Goal: Information Seeking & Learning: Learn about a topic

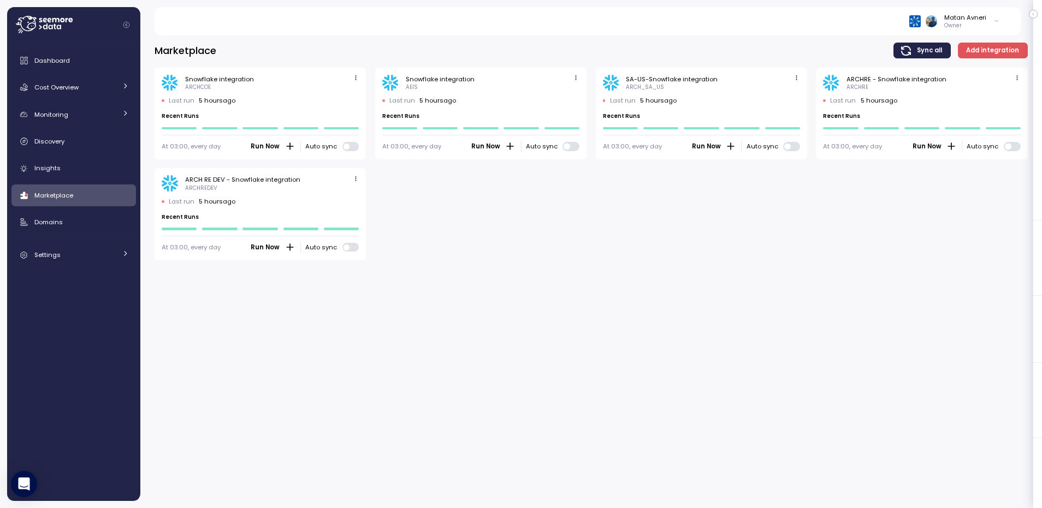
click at [696, 275] on div "Marketplace Sync all Add integration Snowflake integration ARCHCOE Last run 5 h…" at bounding box center [590, 268] width 901 height 480
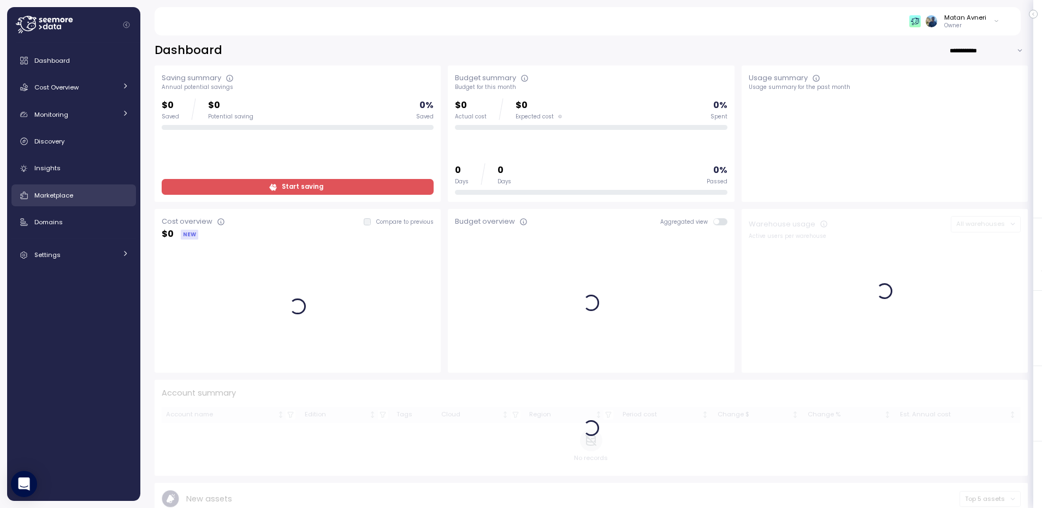
click at [71, 192] on span "Marketplace" at bounding box center [53, 195] width 39 height 9
click at [62, 88] on span "Cost Overview" at bounding box center [56, 87] width 44 height 9
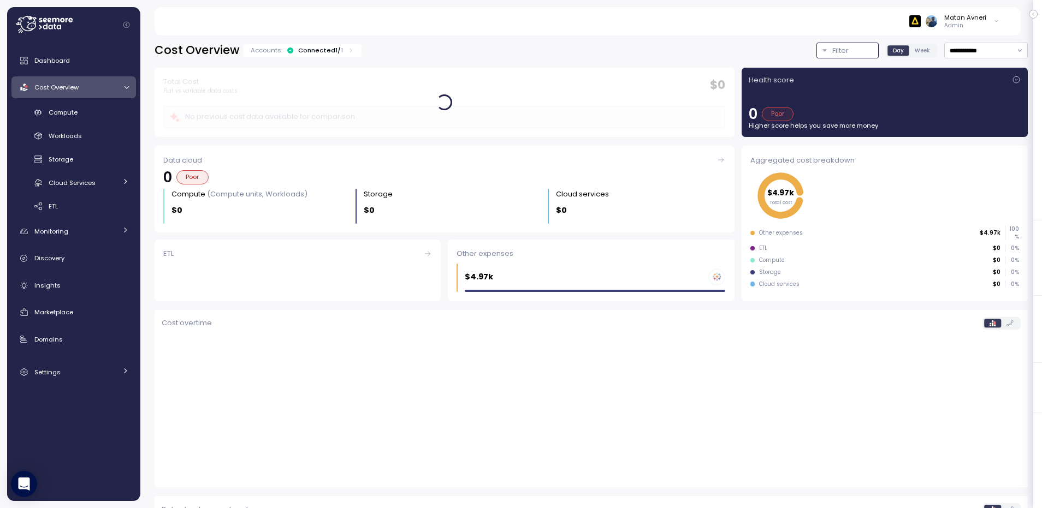
click at [838, 49] on p "Filter" at bounding box center [840, 50] width 16 height 11
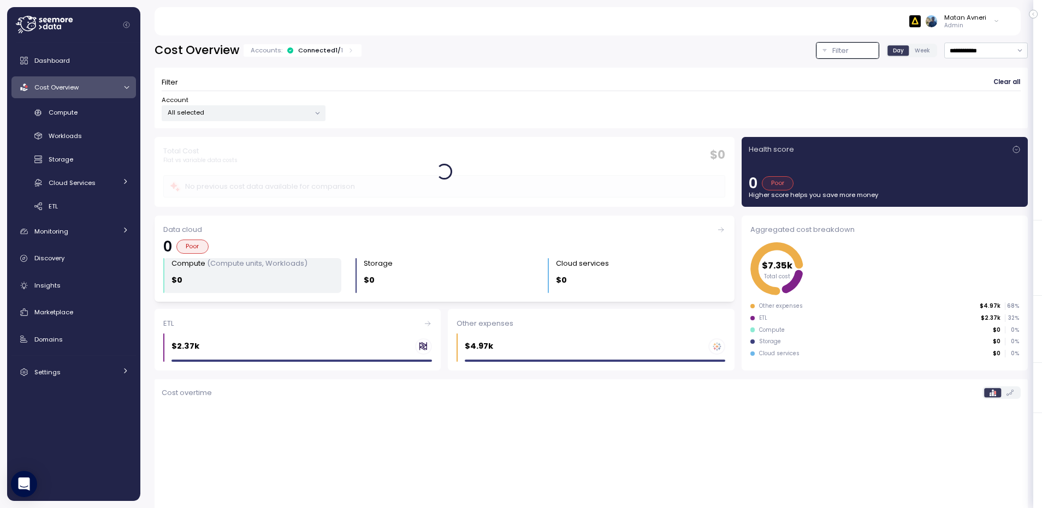
click at [245, 278] on div "$0" at bounding box center [256, 280] width 170 height 13
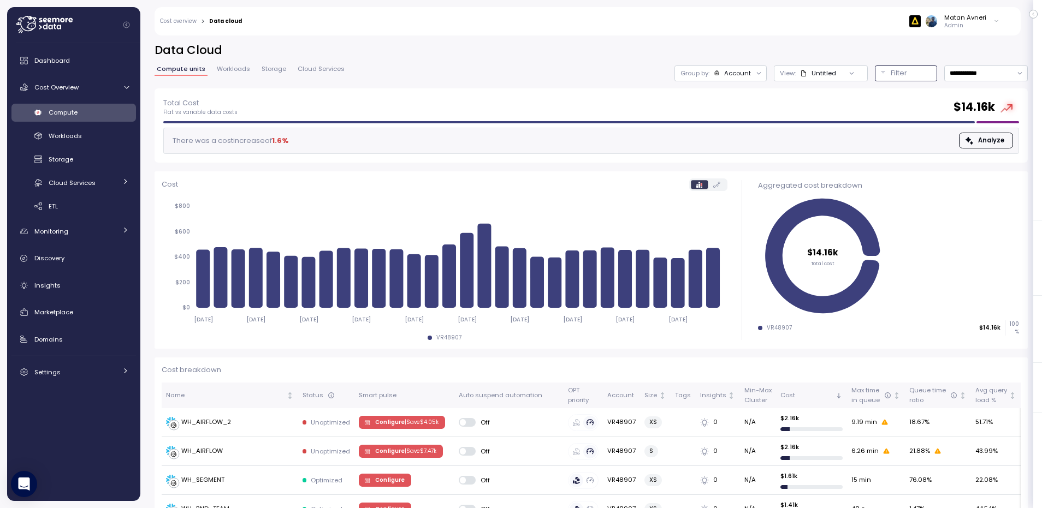
click at [906, 73] on div "Filter" at bounding box center [911, 73] width 40 height 11
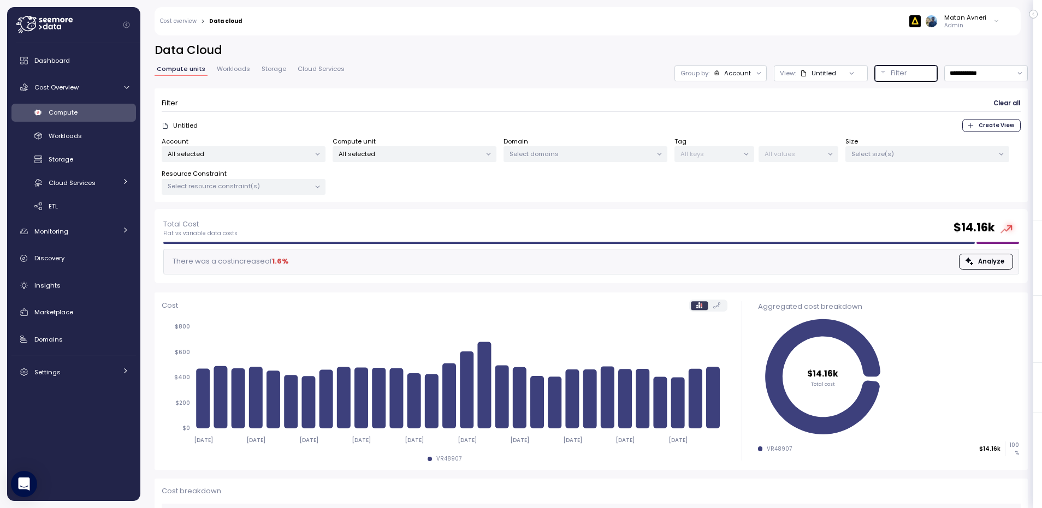
click at [580, 160] on div "Select domains" at bounding box center [585, 154] width 164 height 16
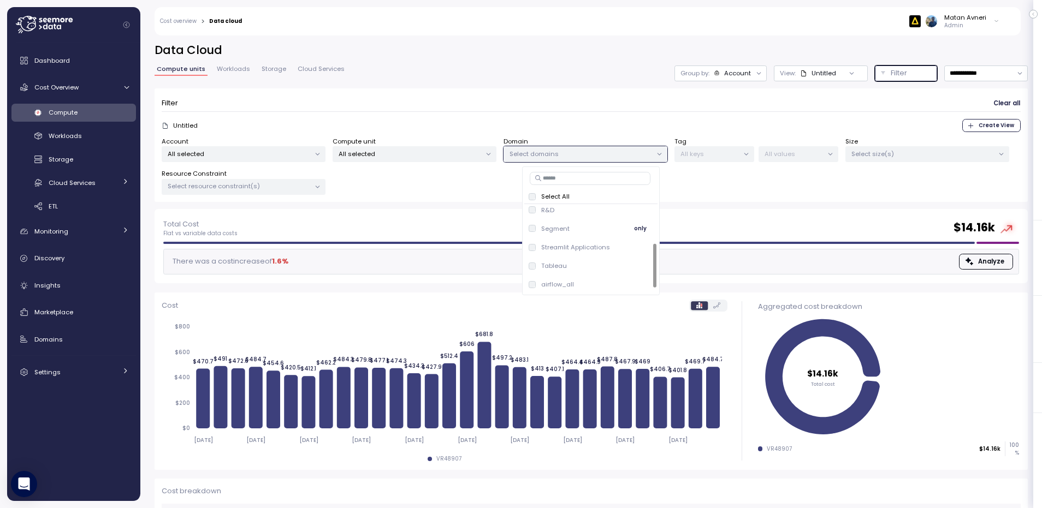
scroll to position [79, 0]
click at [559, 229] on p "Segment" at bounding box center [555, 228] width 28 height 9
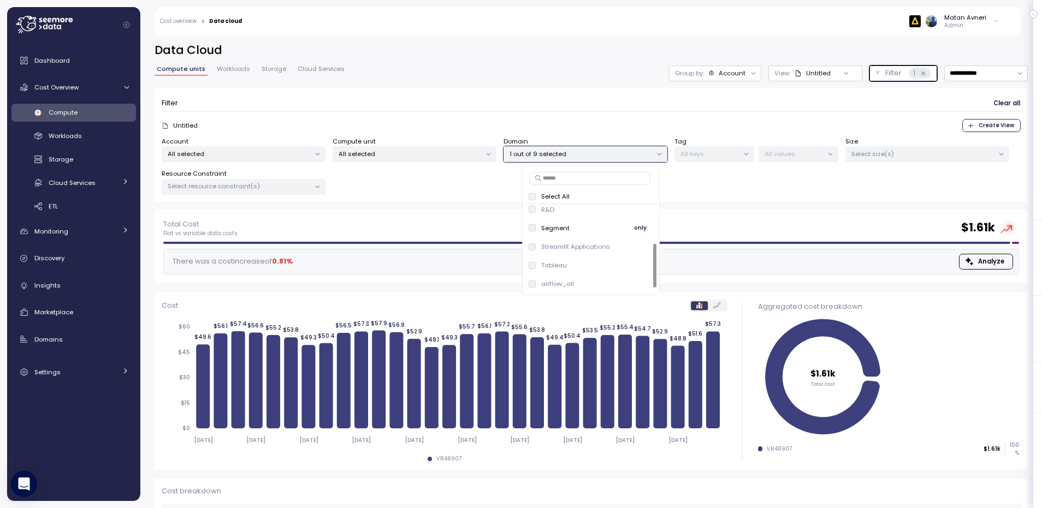
click at [559, 229] on p "Segment" at bounding box center [555, 228] width 28 height 9
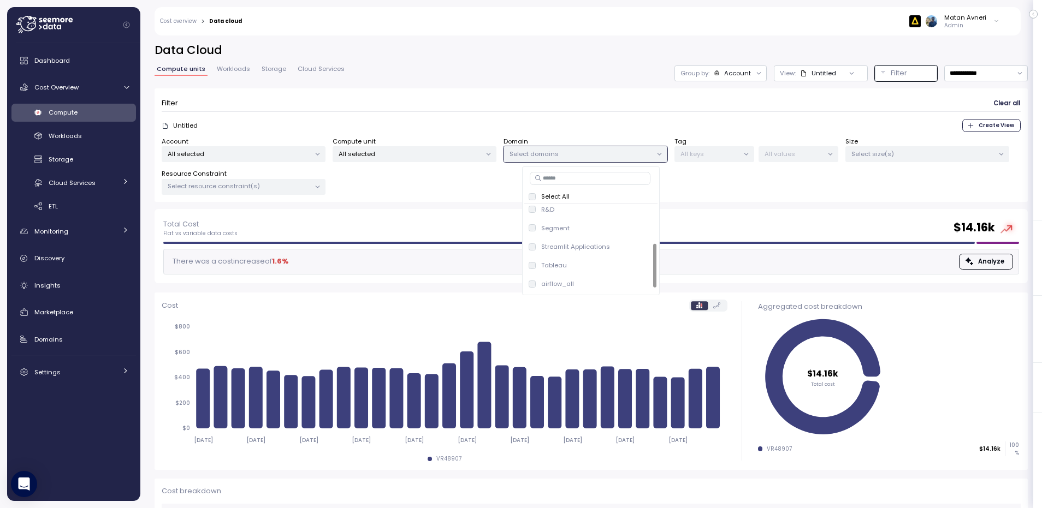
click at [238, 70] on span "Workloads" at bounding box center [233, 69] width 33 height 6
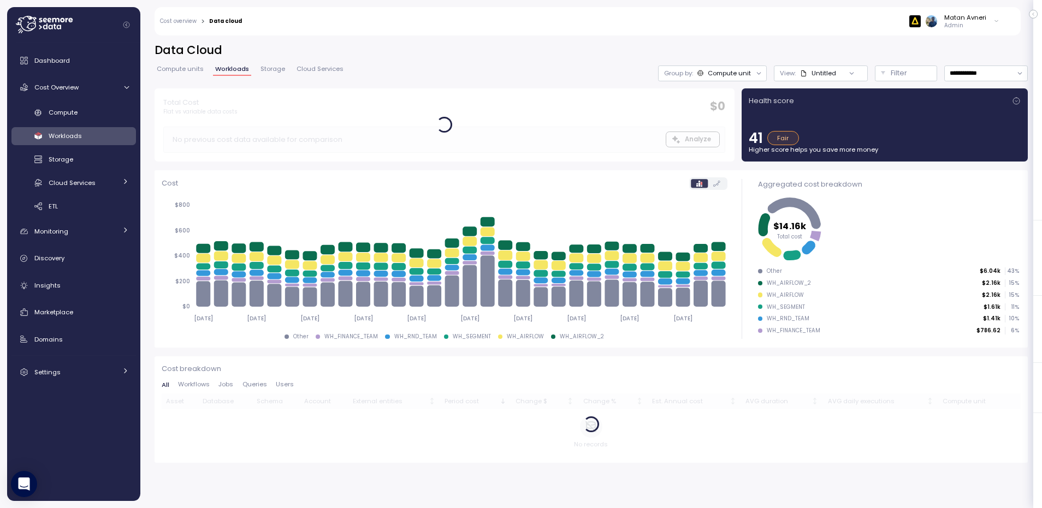
click at [274, 76] on div "Compute units Workloads Storage Cloud Services" at bounding box center [250, 73] width 191 height 14
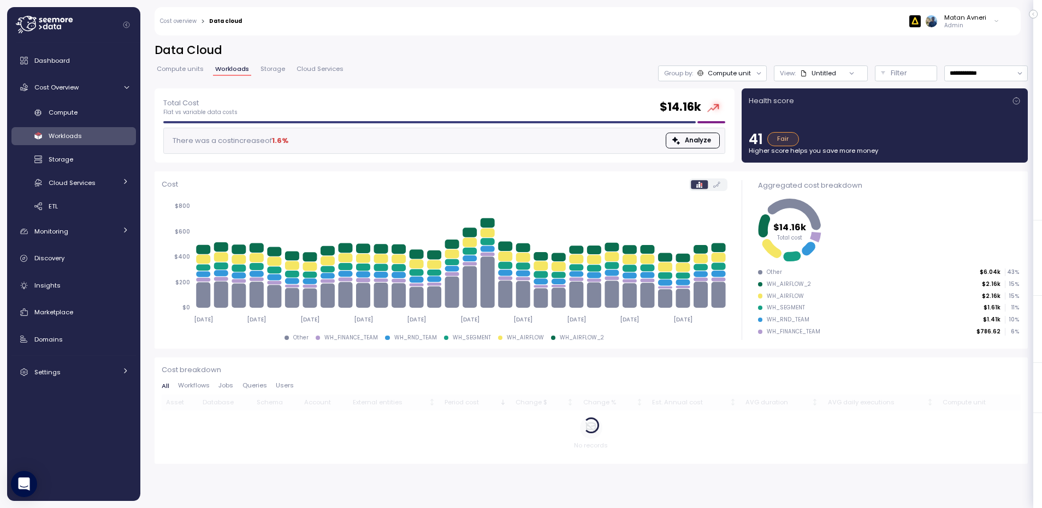
click at [269, 67] on span "Storage" at bounding box center [272, 69] width 25 height 6
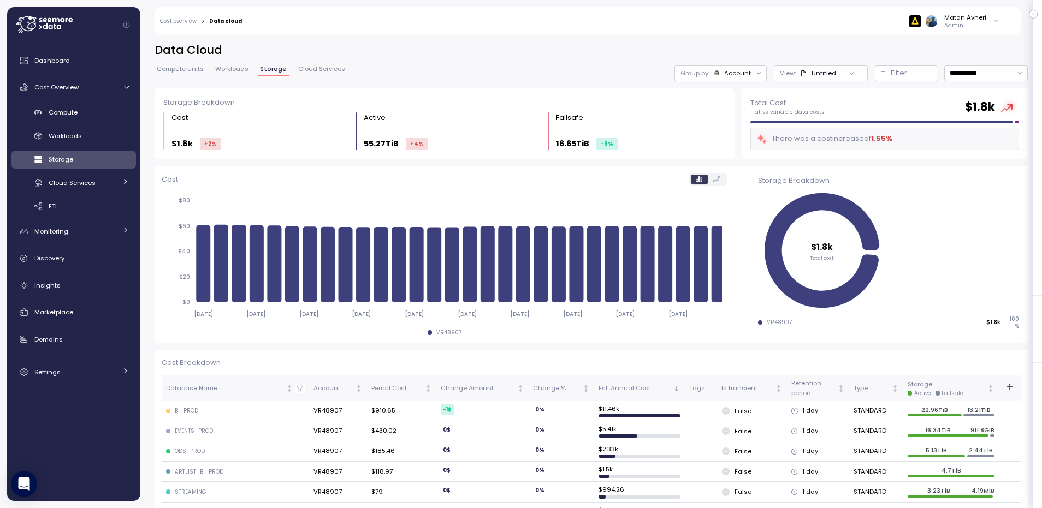
click at [331, 69] on span "Cloud Services" at bounding box center [321, 69] width 47 height 6
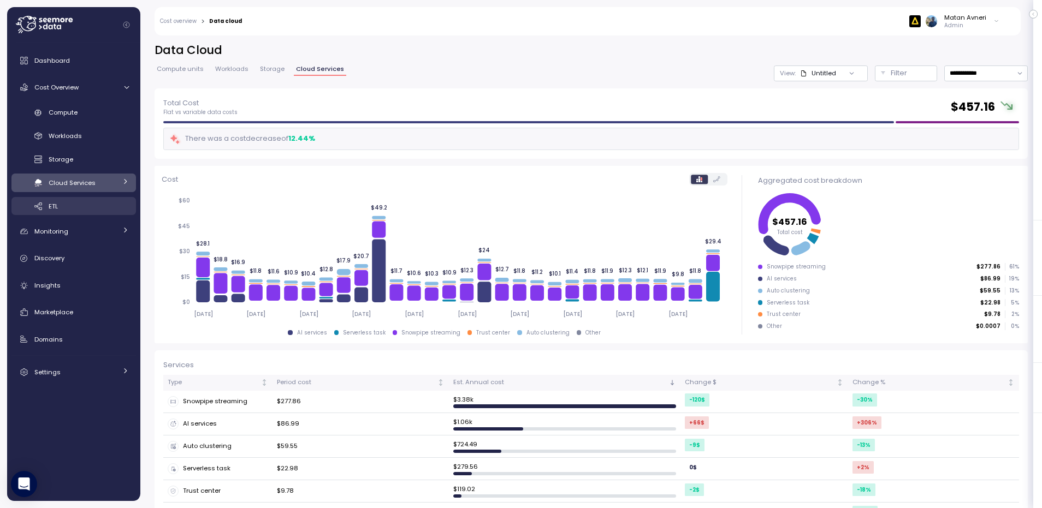
click at [69, 204] on div "ETL" at bounding box center [89, 206] width 80 height 11
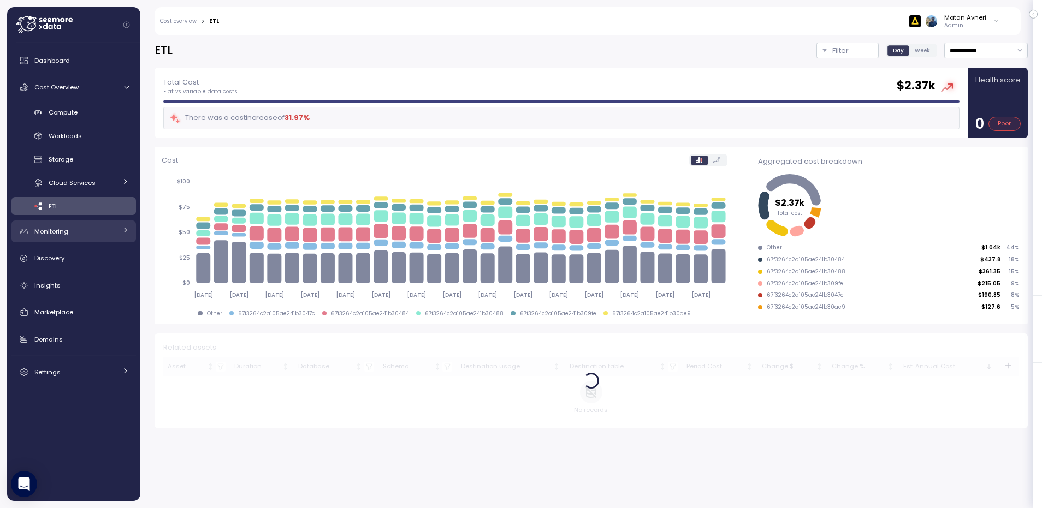
click at [67, 232] on span "Monitoring" at bounding box center [51, 231] width 34 height 9
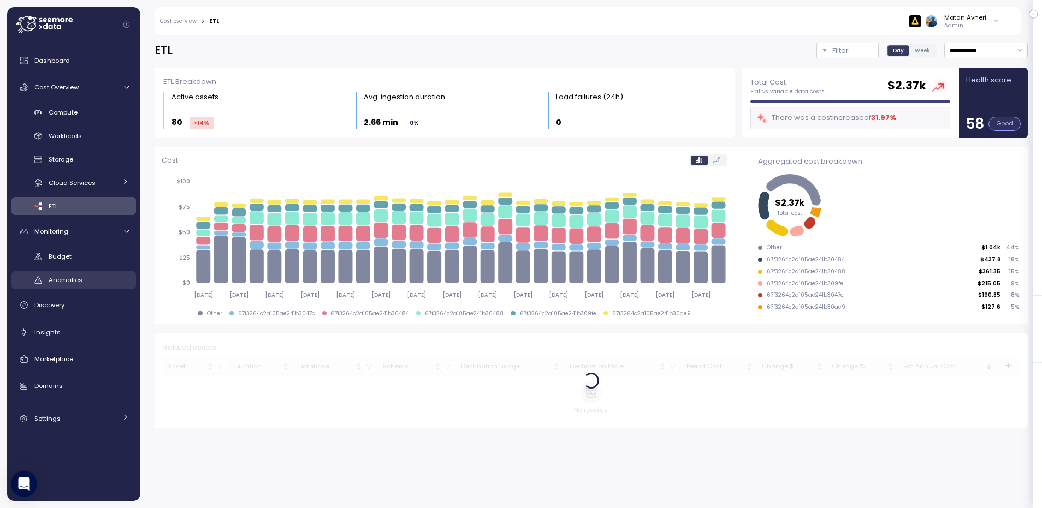
click at [70, 271] on link "Anomalies" at bounding box center [73, 280] width 124 height 18
